Goal: Task Accomplishment & Management: Use online tool/utility

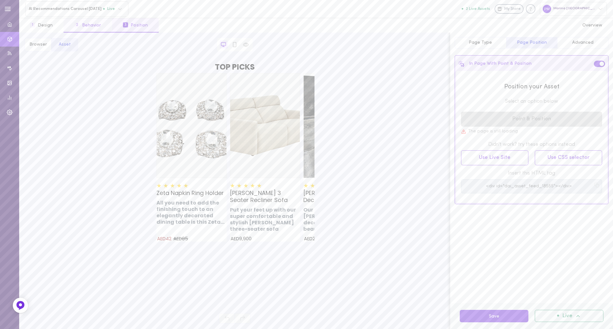
click at [91, 23] on button "2 Behavior" at bounding box center [88, 25] width 48 height 14
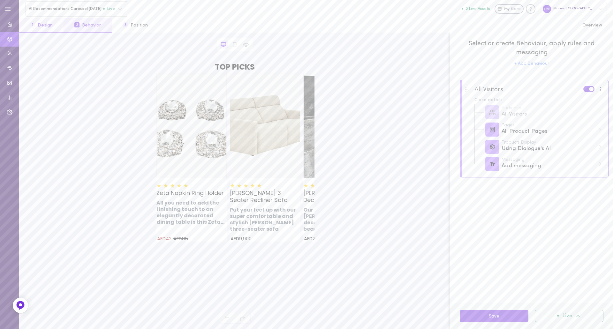
click at [48, 27] on button "1 Design" at bounding box center [41, 25] width 44 height 14
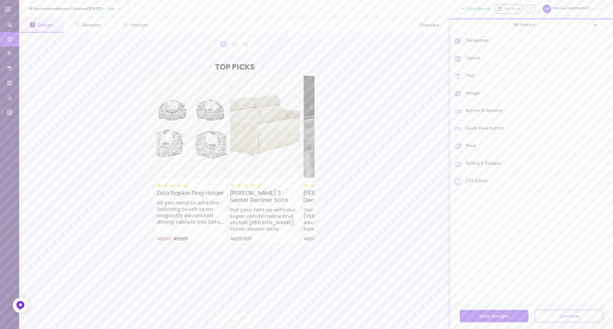
click at [511, 109] on div "Button & Variants" at bounding box center [534, 112] width 158 height 18
click at [603, 60] on label at bounding box center [607, 59] width 11 height 6
click at [0, 0] on input "checkbox" at bounding box center [0, 0] width 0 height 0
click at [523, 78] on icon at bounding box center [526, 77] width 6 height 6
click at [477, 107] on div "Add to cart" at bounding box center [494, 105] width 78 height 12
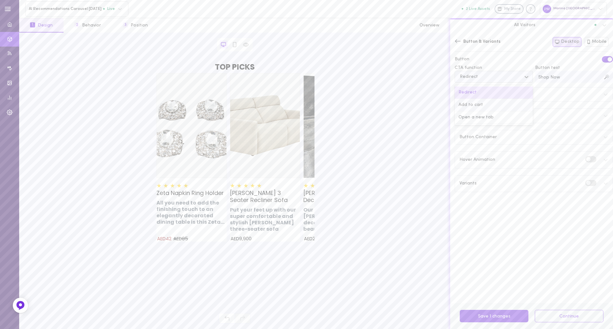
type input "ADD TO CART"
click at [586, 161] on span at bounding box center [588, 159] width 4 height 4
click at [0, 0] on input "checkbox" at bounding box center [0, 0] width 0 height 0
click at [525, 208] on div "Variants" at bounding box center [534, 211] width 158 height 16
click at [491, 313] on button "Save 4 changes" at bounding box center [494, 316] width 69 height 12
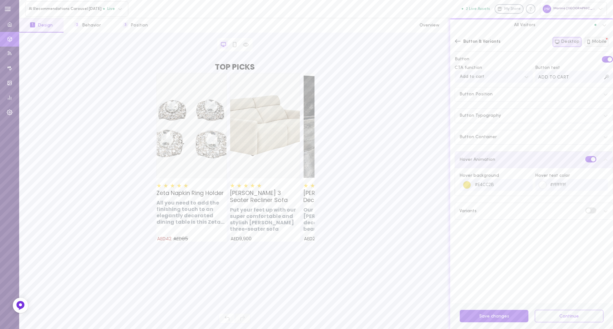
click at [594, 41] on button "Mobile" at bounding box center [597, 42] width 24 height 10
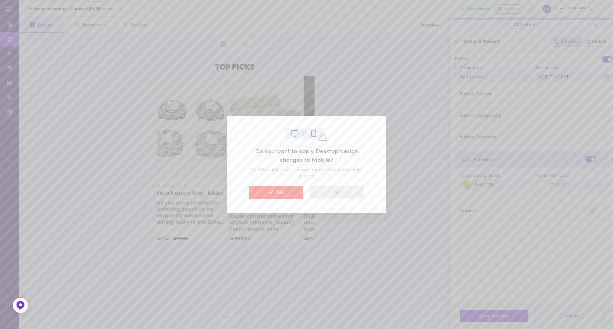
click at [343, 194] on button "No" at bounding box center [337, 192] width 55 height 12
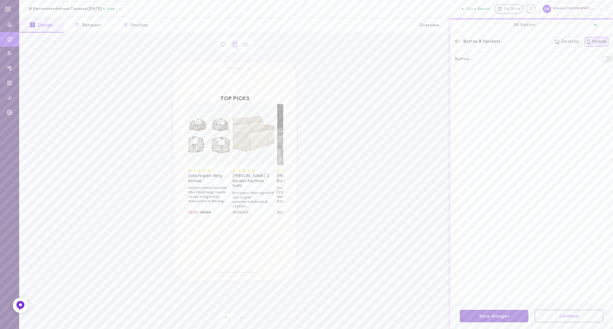
click at [481, 315] on button "Save changes" at bounding box center [494, 316] width 69 height 12
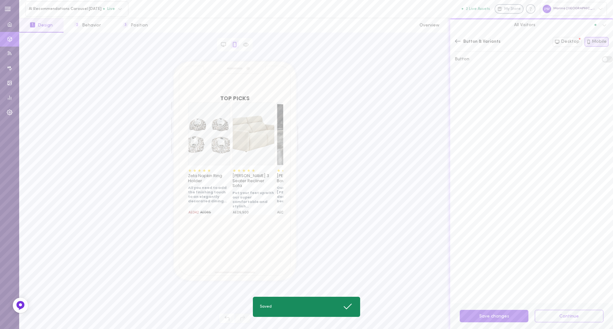
click at [461, 43] on div "Button & Variants" at bounding box center [478, 42] width 46 height 6
click at [222, 42] on icon at bounding box center [223, 43] width 4 height 3
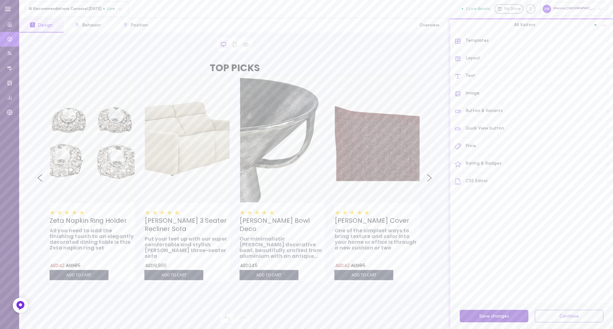
click at [502, 319] on button "Save changes" at bounding box center [494, 316] width 69 height 12
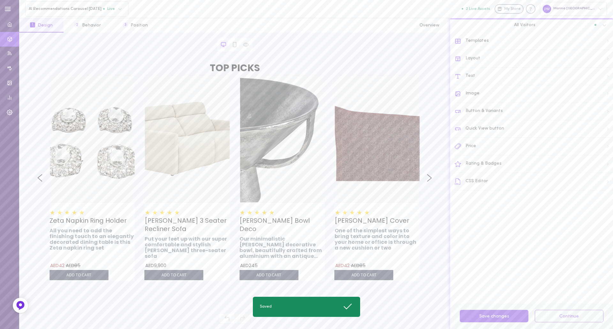
click at [500, 128] on div "Quick View button" at bounding box center [534, 129] width 158 height 18
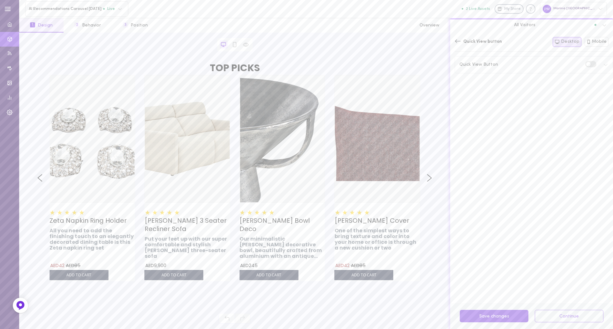
click at [586, 64] on span at bounding box center [588, 64] width 4 height 4
click at [0, 0] on input "checkbox" at bounding box center [0, 0] width 0 height 0
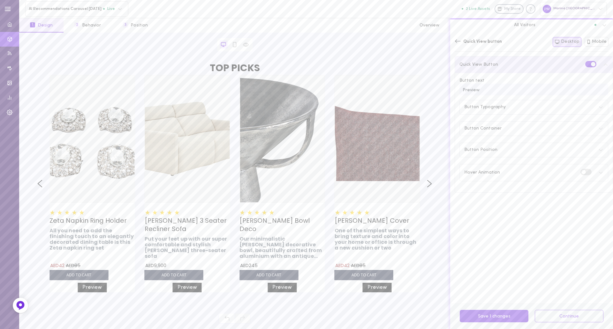
click at [585, 64] on label at bounding box center [590, 64] width 11 height 6
click at [0, 0] on input "checkbox" at bounding box center [0, 0] width 0 height 0
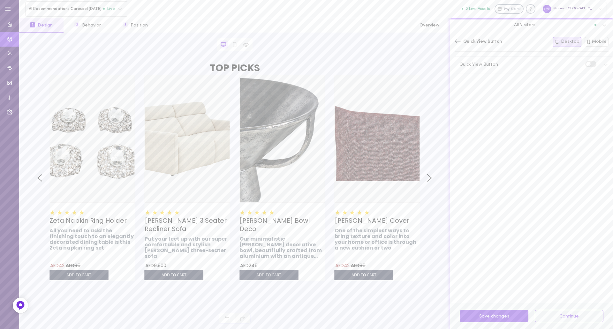
click at [459, 46] on div "Quick View button Both Desktop Mobile" at bounding box center [532, 42] width 154 height 10
click at [457, 42] on icon at bounding box center [458, 41] width 6 height 6
click at [491, 107] on div "Button & Variants" at bounding box center [534, 112] width 158 height 18
click at [518, 117] on div "Button Typography" at bounding box center [534, 116] width 158 height 14
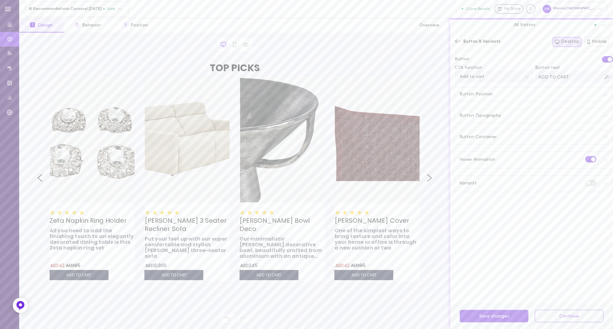
click at [506, 135] on div "Button Container" at bounding box center [534, 137] width 158 height 14
click at [525, 161] on input "1" at bounding box center [520, 161] width 25 height 12
click at [525, 161] on input "2" at bounding box center [520, 161] width 25 height 12
click at [525, 161] on input "3" at bounding box center [520, 161] width 25 height 12
click at [525, 161] on input "4" at bounding box center [520, 161] width 25 height 12
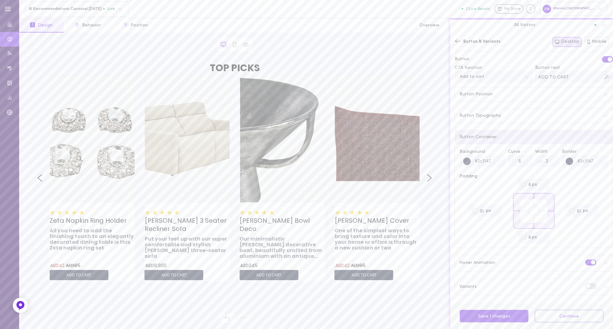
click at [525, 161] on input "5" at bounding box center [520, 161] width 25 height 12
click at [525, 161] on input "6" at bounding box center [520, 161] width 25 height 12
click at [525, 161] on input "7" at bounding box center [520, 161] width 25 height 12
click at [524, 165] on input "7" at bounding box center [520, 161] width 25 height 12
click at [524, 164] on input "6" at bounding box center [520, 161] width 25 height 12
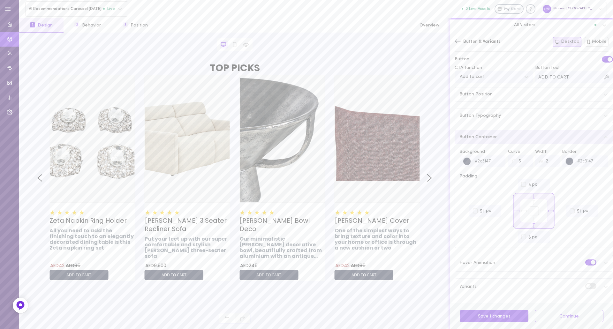
click at [524, 164] on input "5" at bounding box center [520, 161] width 25 height 12
type input "4"
click at [524, 164] on input "4" at bounding box center [520, 161] width 25 height 12
click at [575, 176] on div "Padding" at bounding box center [533, 176] width 149 height 4
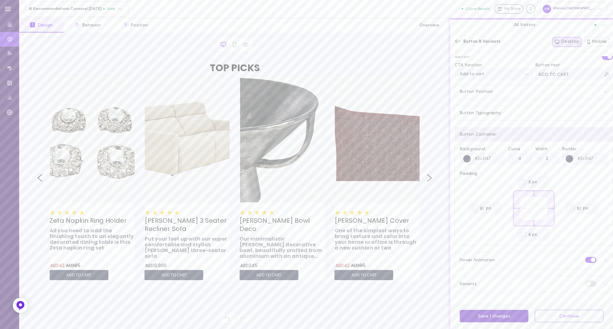
click at [493, 319] on button "Save 1 changes" at bounding box center [494, 316] width 69 height 12
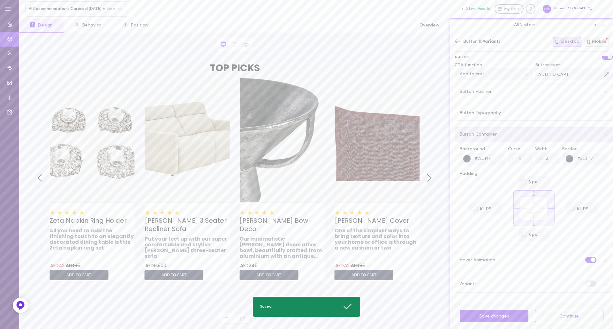
click at [594, 43] on button "Mobile" at bounding box center [597, 42] width 24 height 10
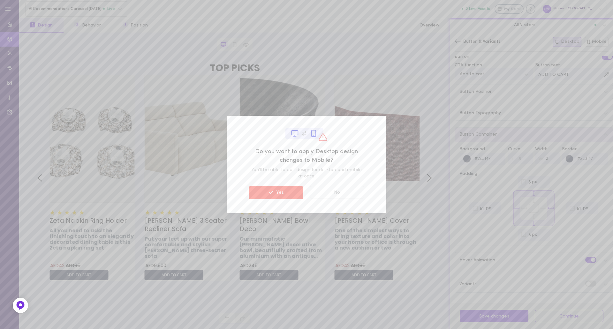
click at [284, 193] on button "Yes" at bounding box center [276, 192] width 55 height 13
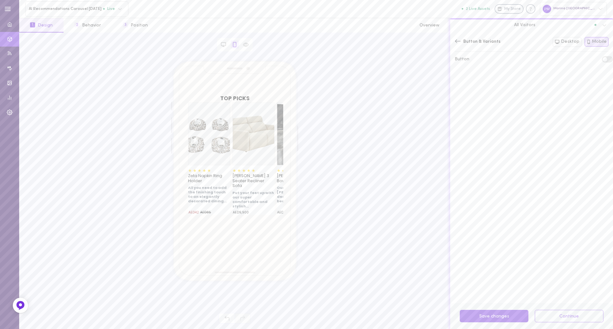
scroll to position [0, 0]
click at [602, 60] on label at bounding box center [607, 59] width 11 height 6
click at [0, 0] on input "checkbox" at bounding box center [0, 0] width 0 height 0
click at [484, 313] on button "Save 1 changes" at bounding box center [494, 316] width 69 height 12
click at [574, 42] on button "Desktop" at bounding box center [567, 42] width 29 height 10
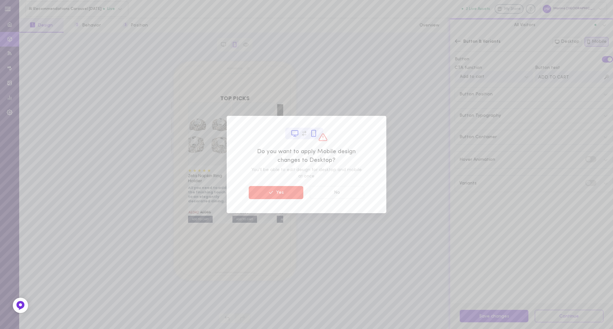
click at [284, 196] on button "Yes" at bounding box center [276, 192] width 55 height 13
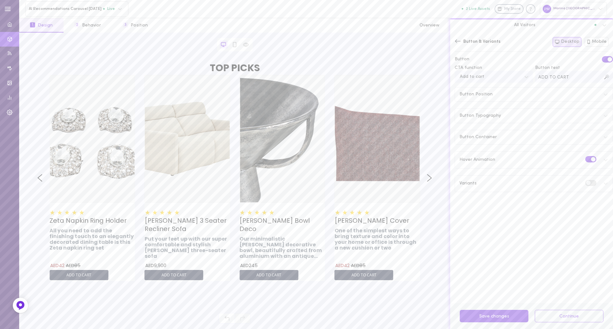
click at [602, 62] on label at bounding box center [607, 59] width 11 height 6
click at [0, 0] on input "checkbox" at bounding box center [0, 0] width 0 height 0
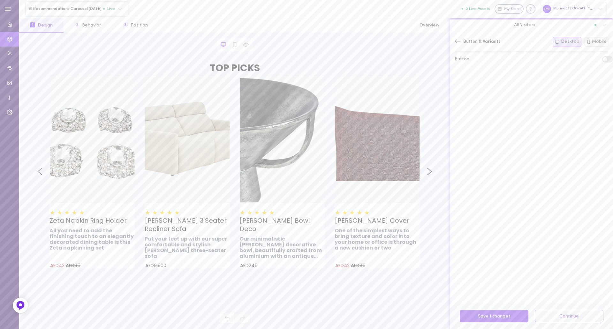
click at [595, 42] on button "Mobile" at bounding box center [597, 42] width 24 height 10
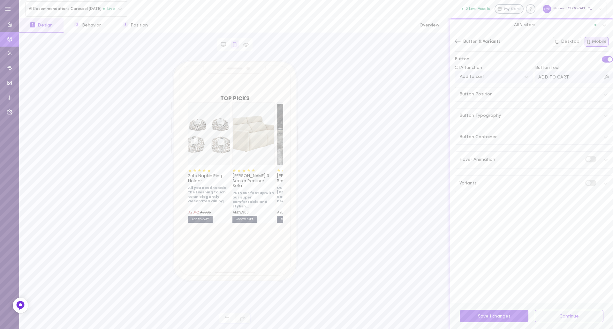
click at [602, 59] on label at bounding box center [607, 59] width 11 height 6
click at [0, 0] on input "checkbox" at bounding box center [0, 0] width 0 height 0
click at [460, 42] on icon at bounding box center [458, 41] width 6 height 6
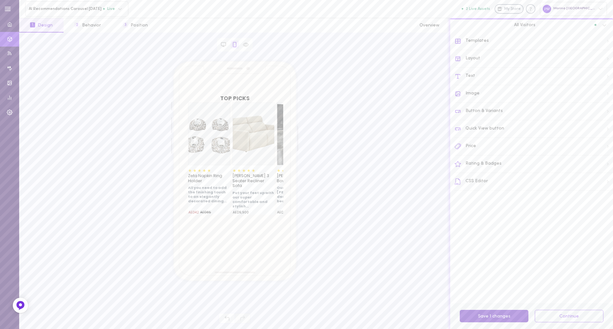
click at [481, 314] on button "Save 1 changes" at bounding box center [494, 316] width 69 height 12
click at [502, 149] on div "Price" at bounding box center [534, 147] width 158 height 18
click at [454, 40] on div "Price Both Desktop Mobile" at bounding box center [531, 45] width 163 height 24
click at [458, 43] on icon at bounding box center [458, 41] width 6 height 6
